Goal: Find specific page/section: Find specific page/section

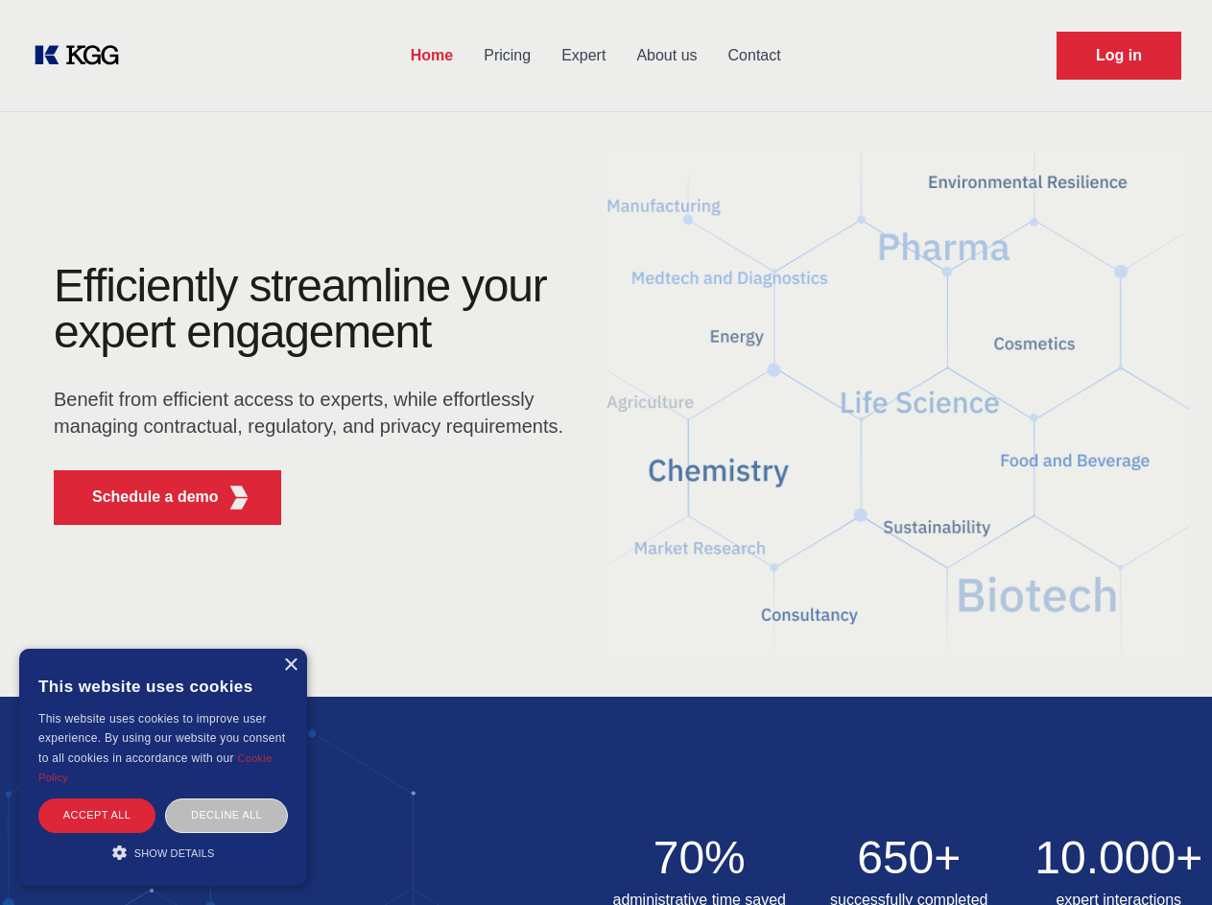
click at [606, 452] on div "Efficiently streamline your expert engagement Benefit from efficient access to …" at bounding box center [315, 401] width 584 height 277
click at [144, 497] on p "Schedule a demo" at bounding box center [155, 497] width 127 height 23
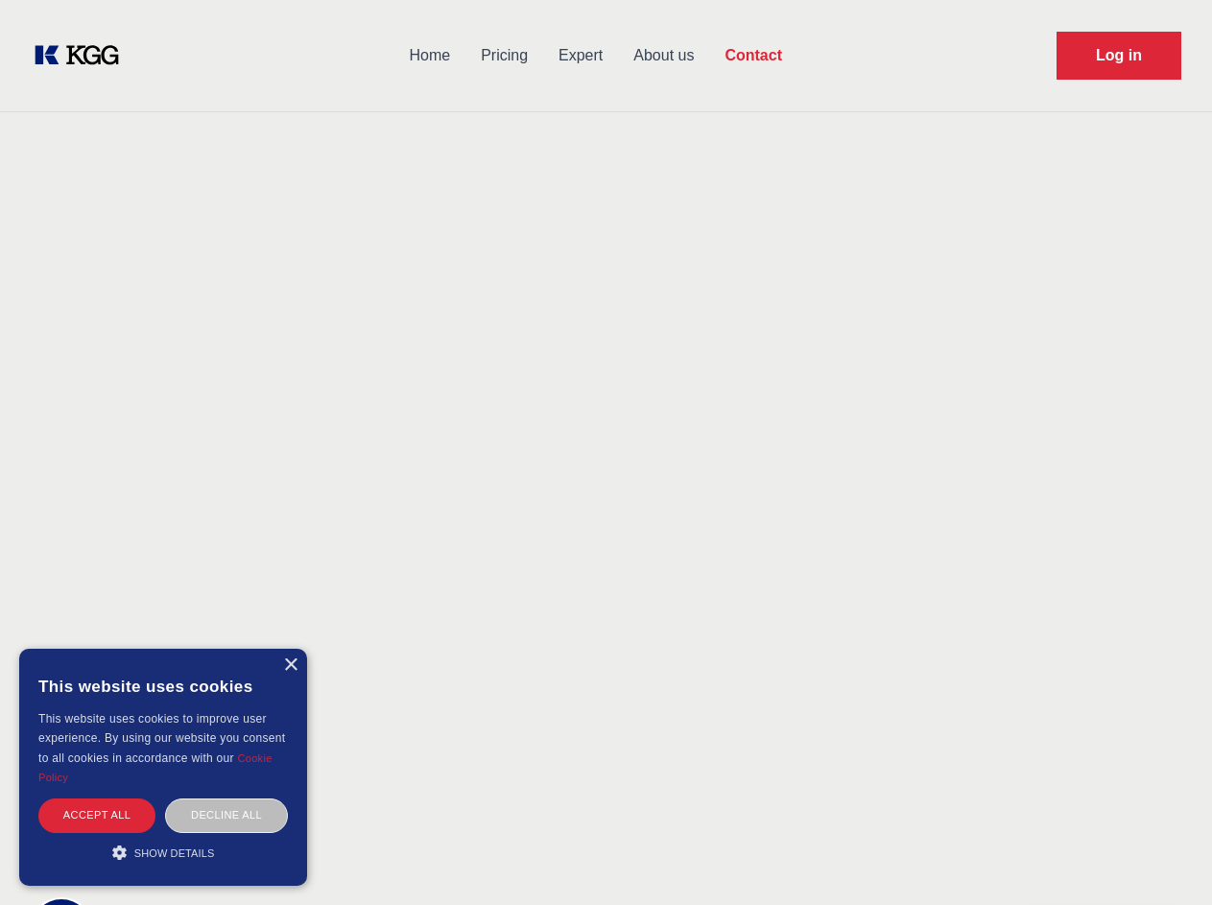
click at [290, 665] on div "× This website uses cookies This website uses cookies to improve user experienc…" at bounding box center [163, 767] width 288 height 237
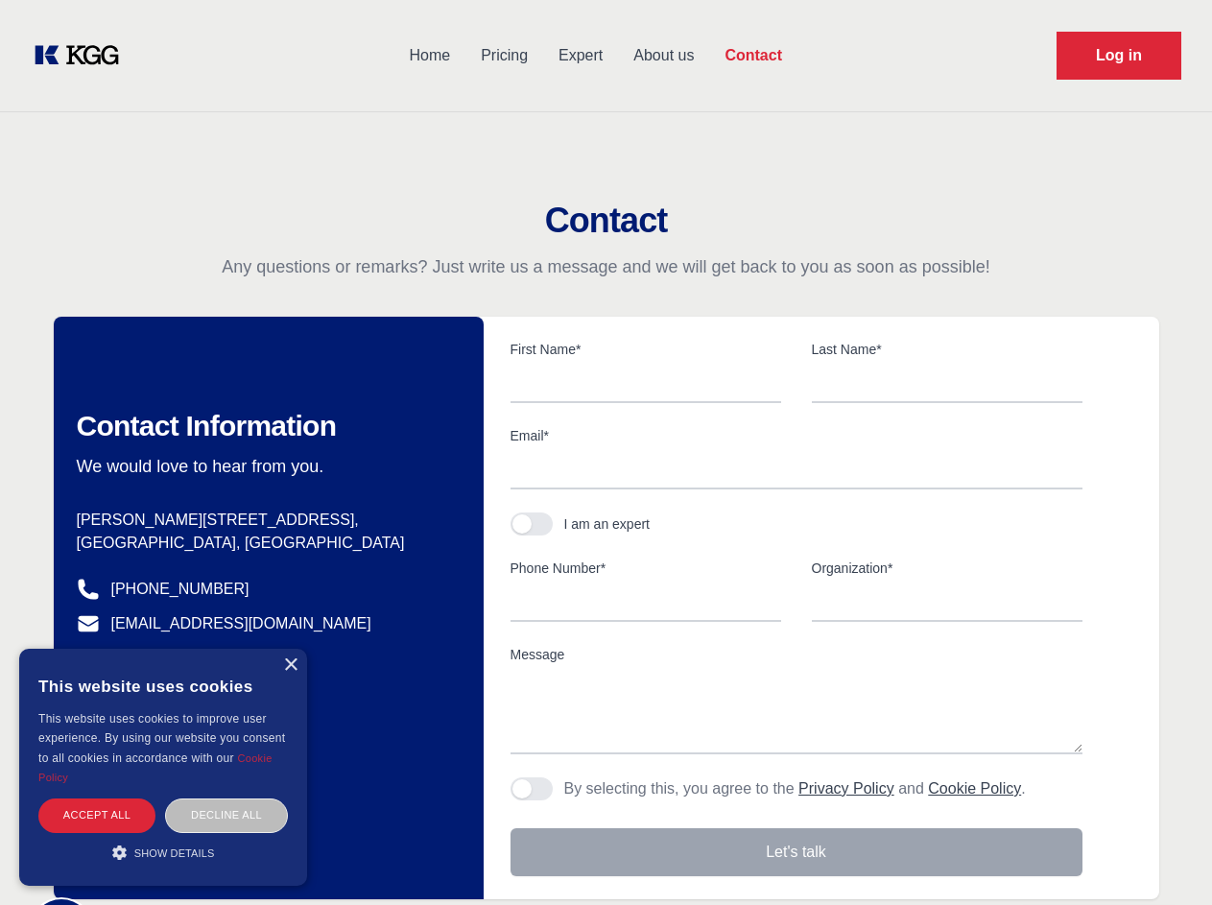
click at [97, 815] on div "Accept all" at bounding box center [96, 816] width 117 height 34
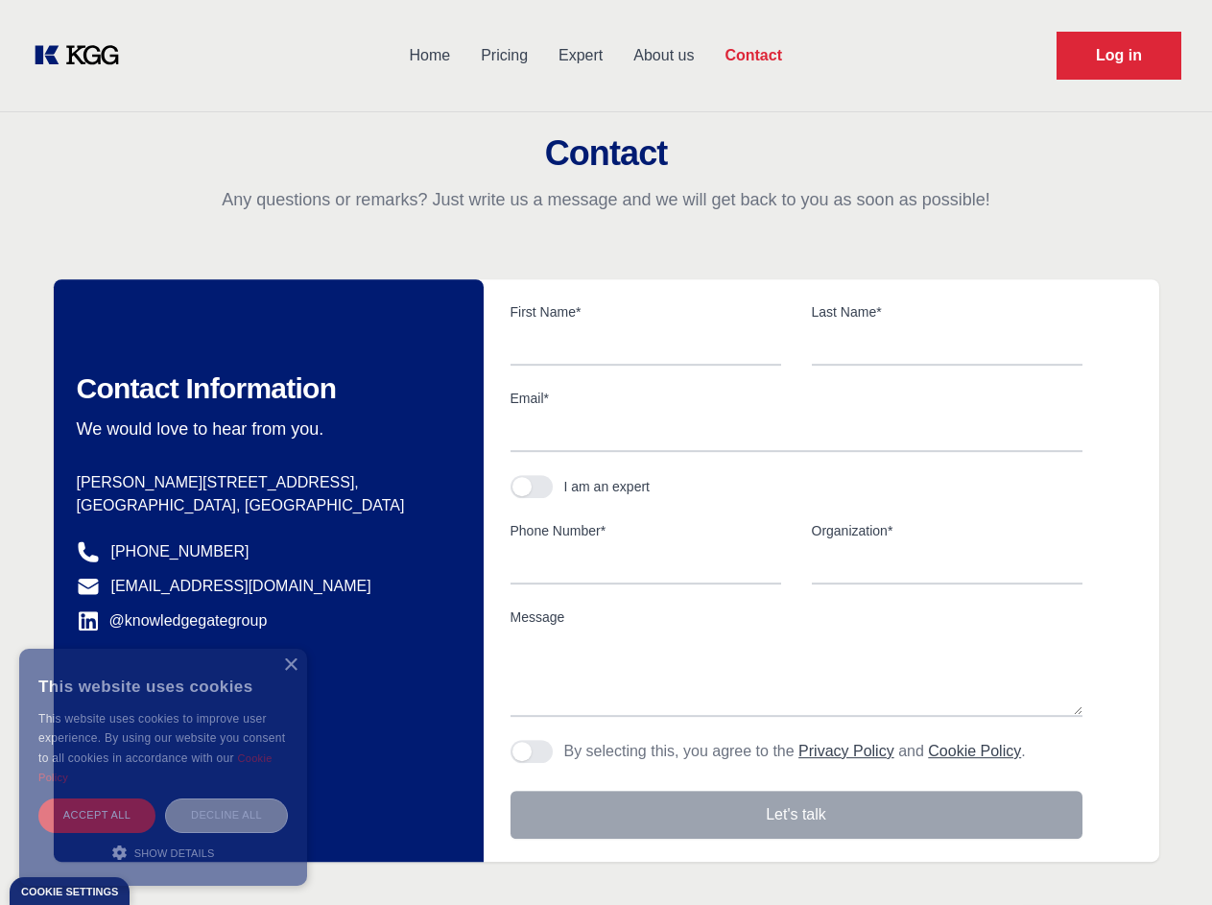
click at [227, 815] on div "Decline all" at bounding box center [226, 816] width 123 height 34
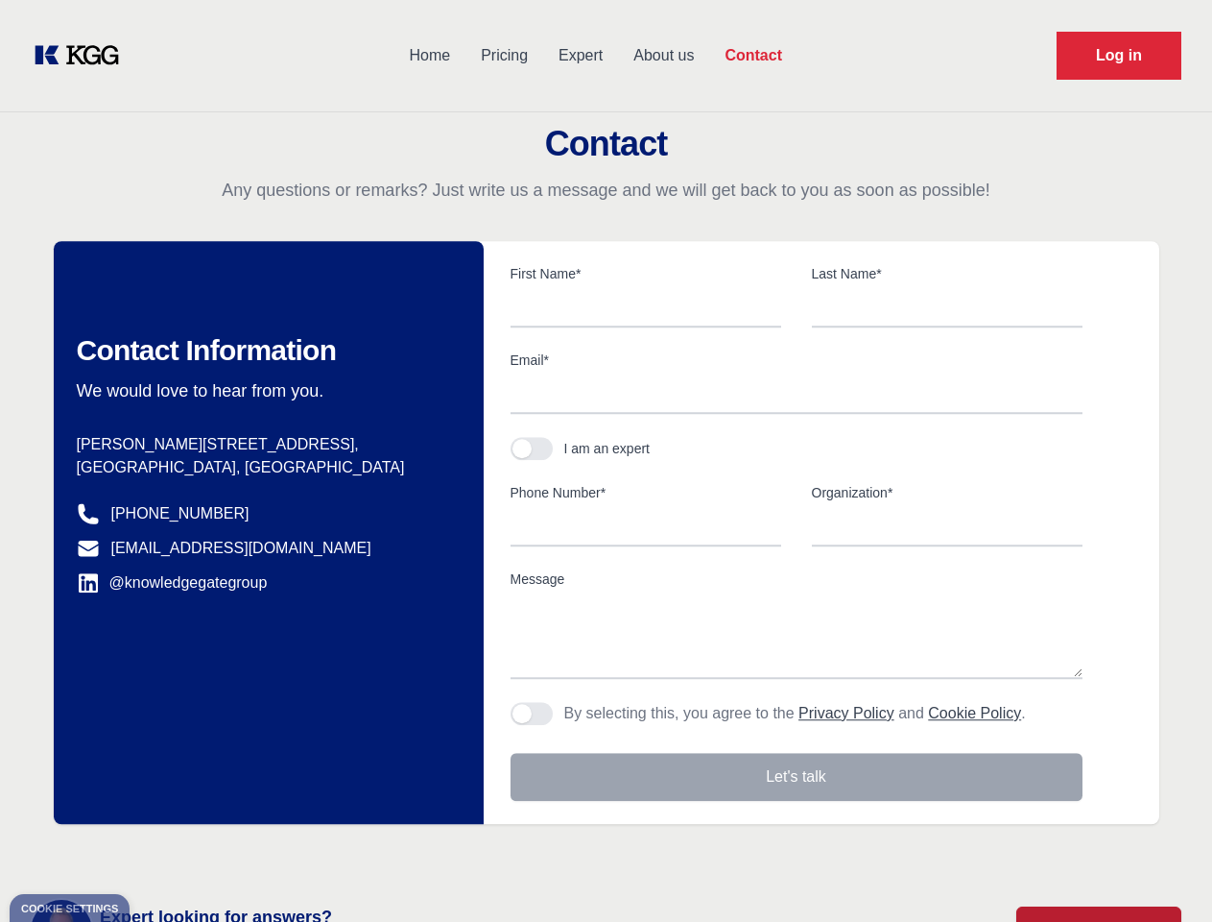
click at [163, 852] on main "Contact Any questions or remarks? Just write us a message and we will get back …" at bounding box center [606, 499] width 1212 height 999
